Goal: Transaction & Acquisition: Subscribe to service/newsletter

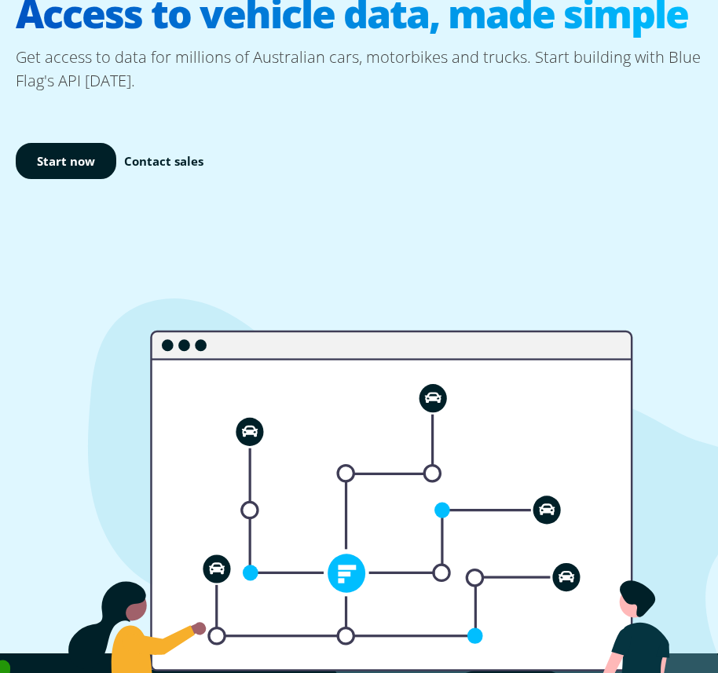
scroll to position [189, 0]
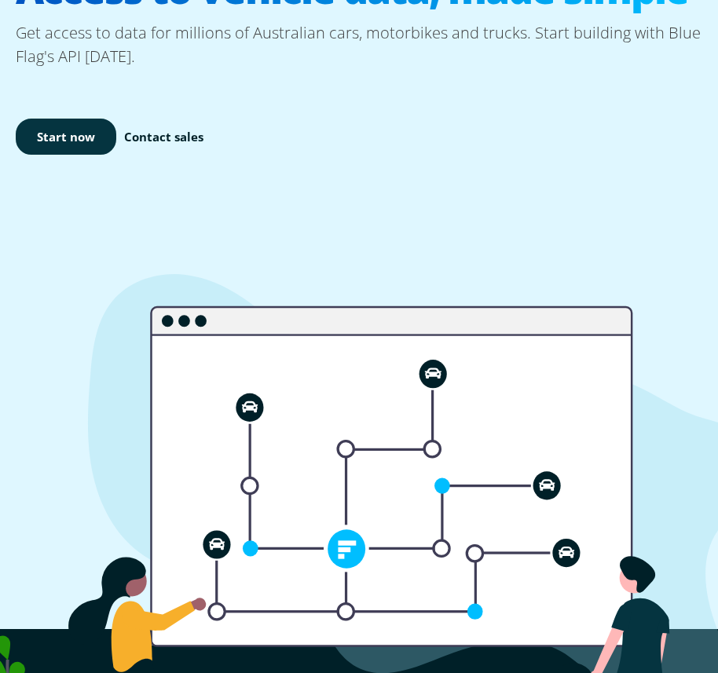
click at [57, 148] on link "Start now" at bounding box center [66, 137] width 101 height 37
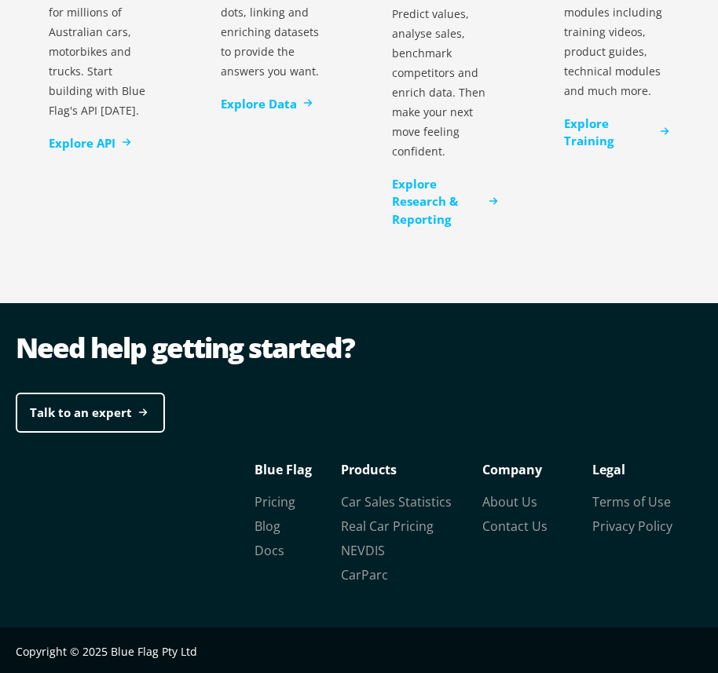
scroll to position [4968, 0]
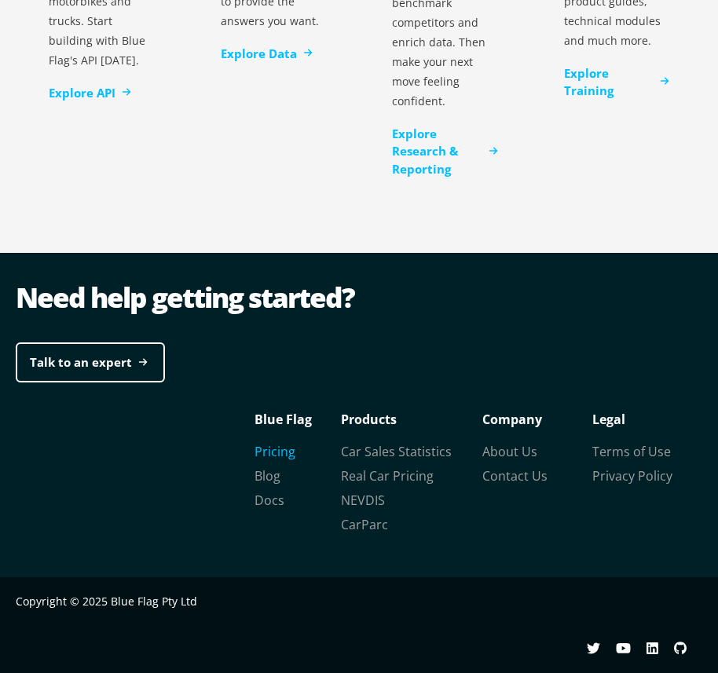
click at [269, 450] on link "Pricing" at bounding box center [274, 451] width 41 height 17
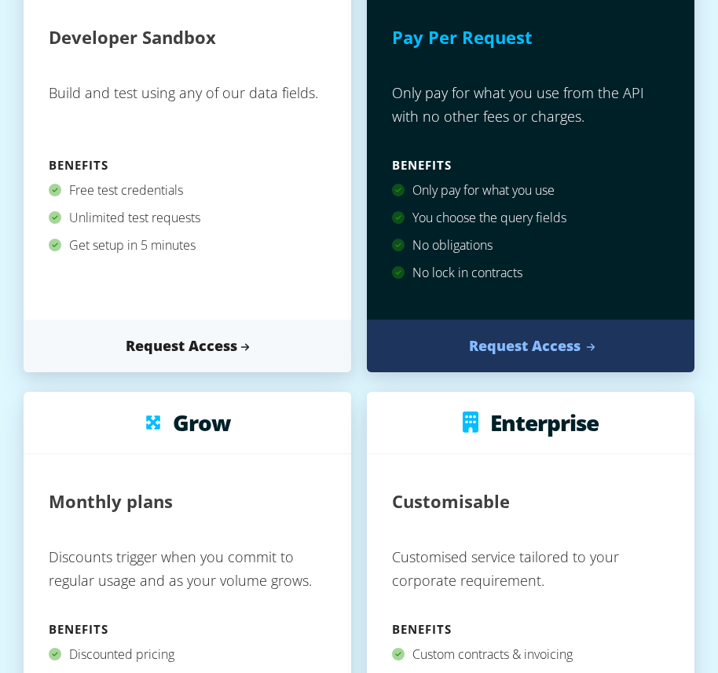
scroll to position [336, 0]
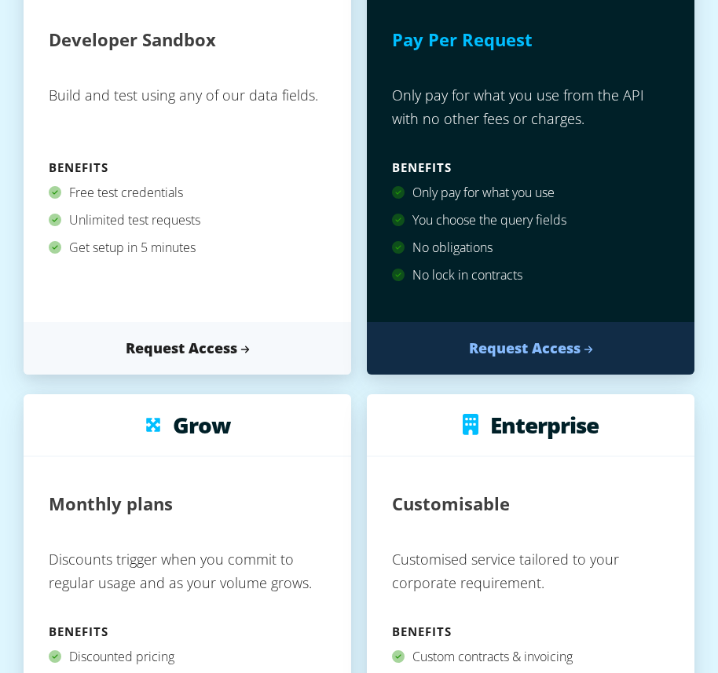
click at [210, 199] on div "Free test credentials" at bounding box center [187, 192] width 277 height 27
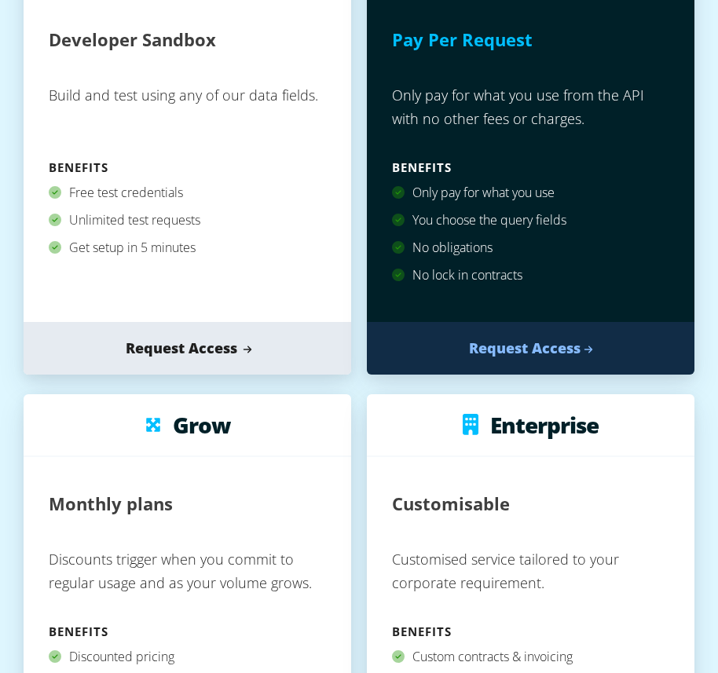
click at [177, 353] on link "Request Access" at bounding box center [187, 348] width 327 height 53
